Goal: Information Seeking & Learning: Find specific fact

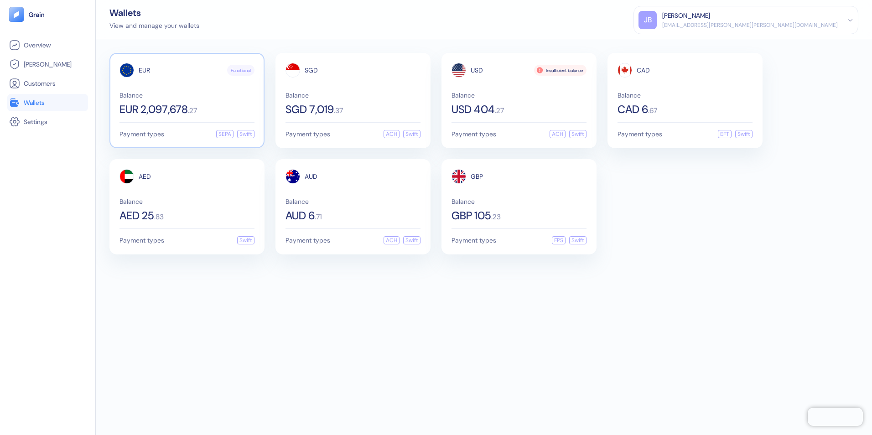
click at [183, 91] on div "EUR Functional Balance EUR 2,097,678 . 27" at bounding box center [187, 89] width 135 height 52
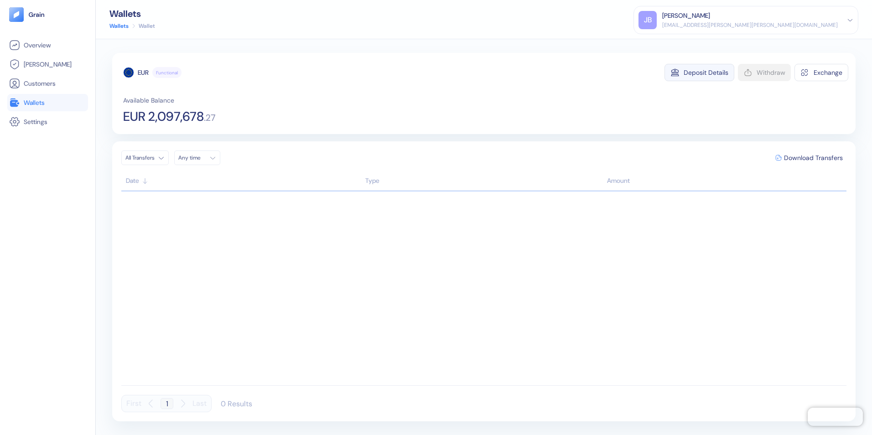
click at [712, 71] on div "Deposit Details" at bounding box center [706, 72] width 45 height 6
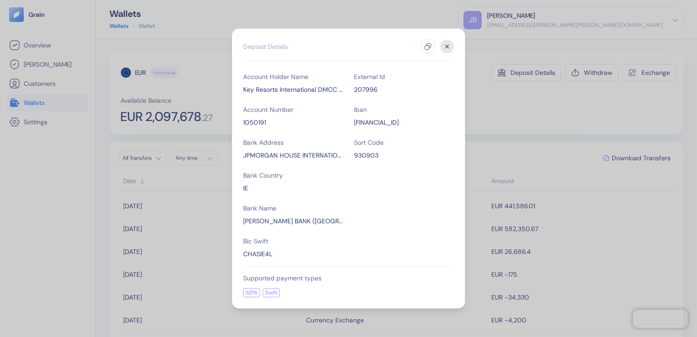
click at [308, 89] on div "Key Resorts International DMCC Interpay" at bounding box center [293, 89] width 100 height 9
copy div "Key Resorts International DMCC Interpay"
click at [263, 253] on div "CHASIE4L" at bounding box center [293, 253] width 100 height 9
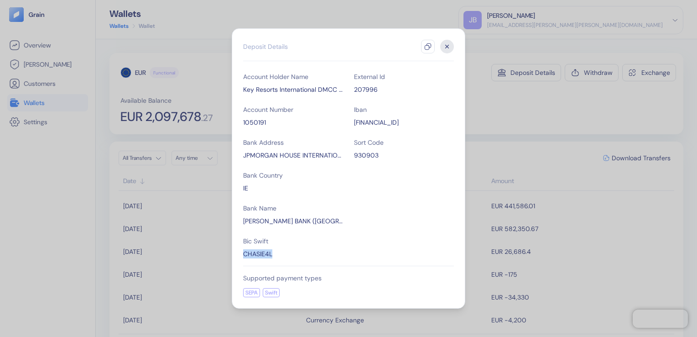
click at [263, 253] on div "CHASIE4L" at bounding box center [293, 253] width 100 height 9
copy div "CHASIE4L"
click at [308, 198] on div "Account Holder Name Key Resorts International DMCC Interpay Account Number 1050…" at bounding box center [348, 165] width 211 height 186
click at [388, 122] on div "[FINANCIAL_ID]" at bounding box center [404, 122] width 100 height 9
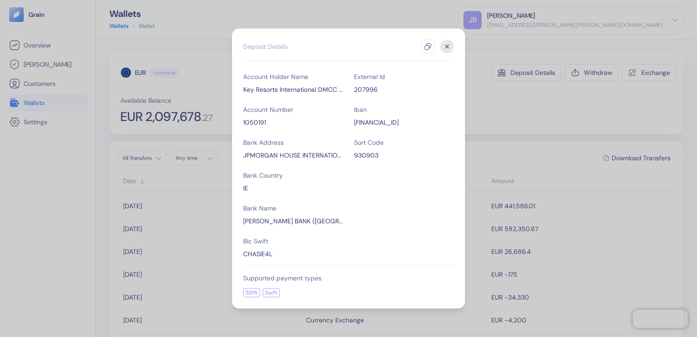
copy div "[FINANCIAL_ID]"
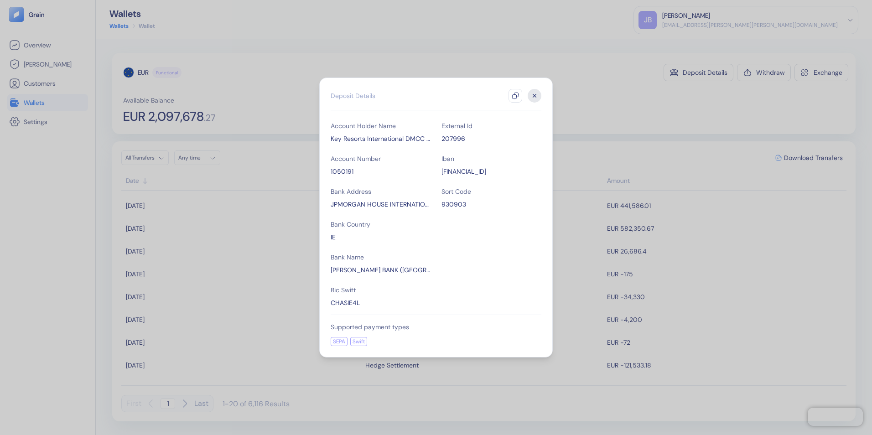
click at [535, 94] on icon "button" at bounding box center [535, 96] width 14 height 14
